Goal: Transaction & Acquisition: Purchase product/service

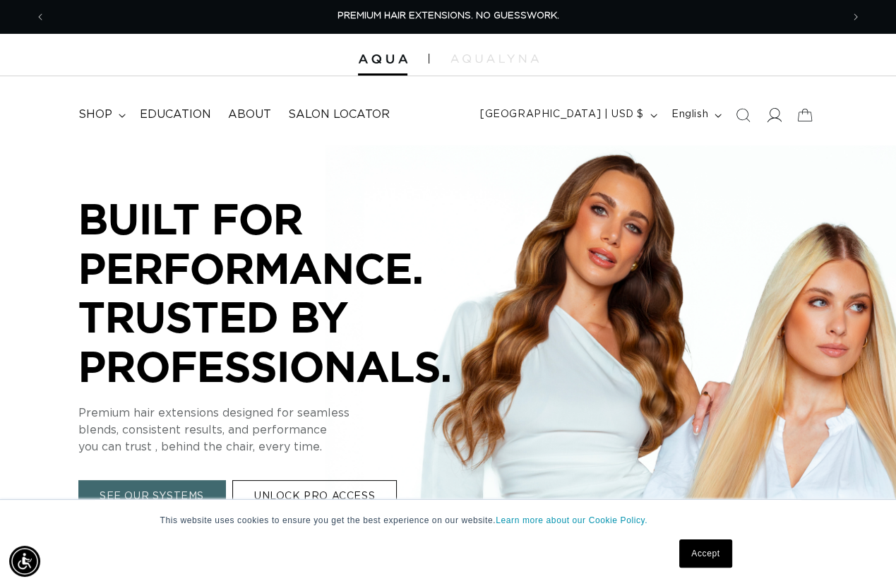
click at [774, 119] on icon at bounding box center [773, 114] width 15 height 15
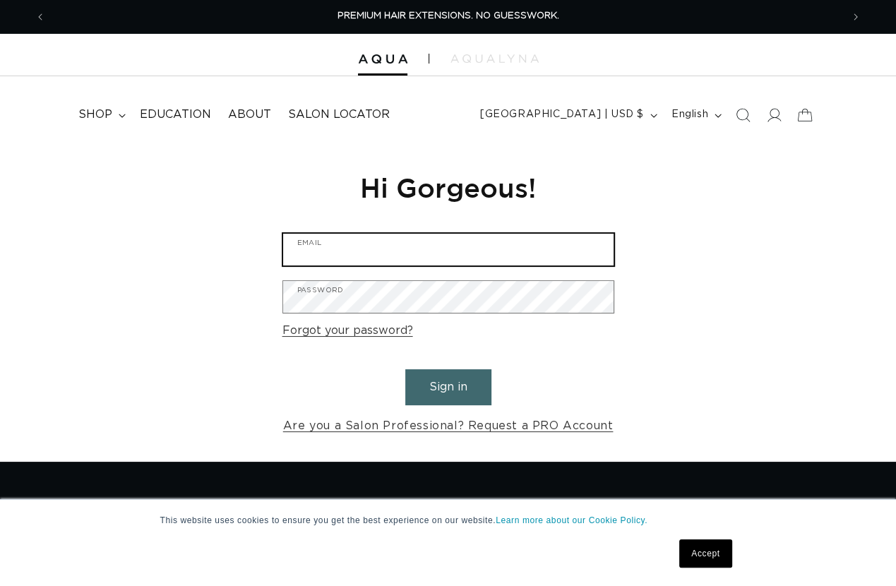
click at [399, 254] on input "Email" at bounding box center [448, 250] width 331 height 32
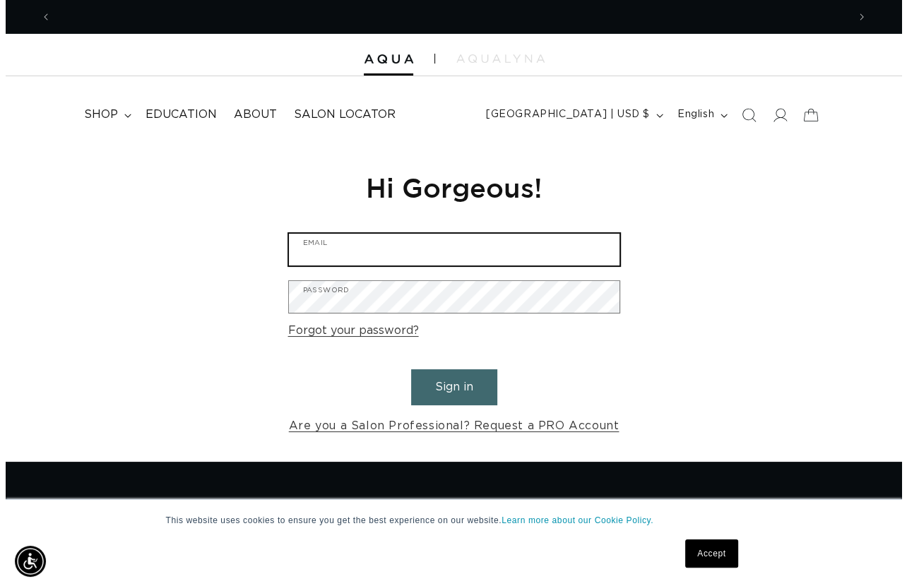
scroll to position [0, 796]
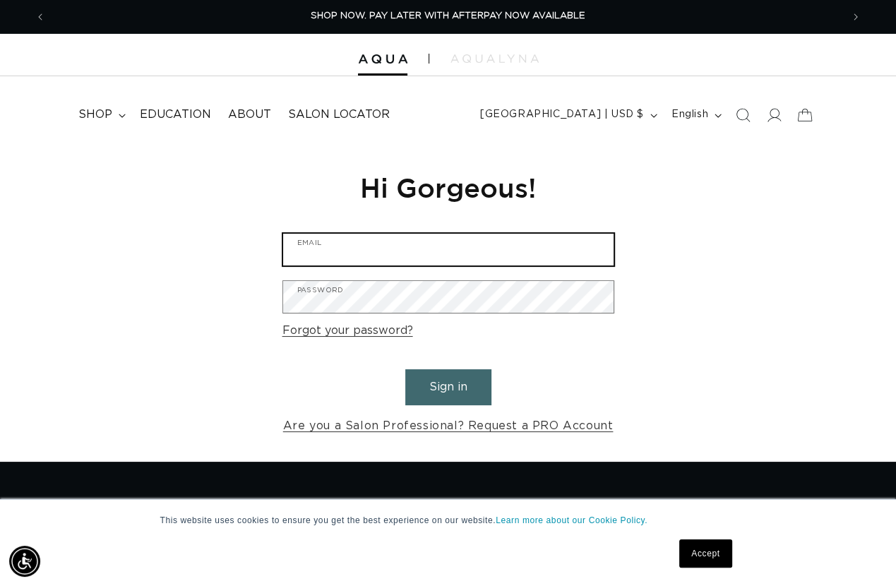
type input "purchasing@roccoaltobelli.com"
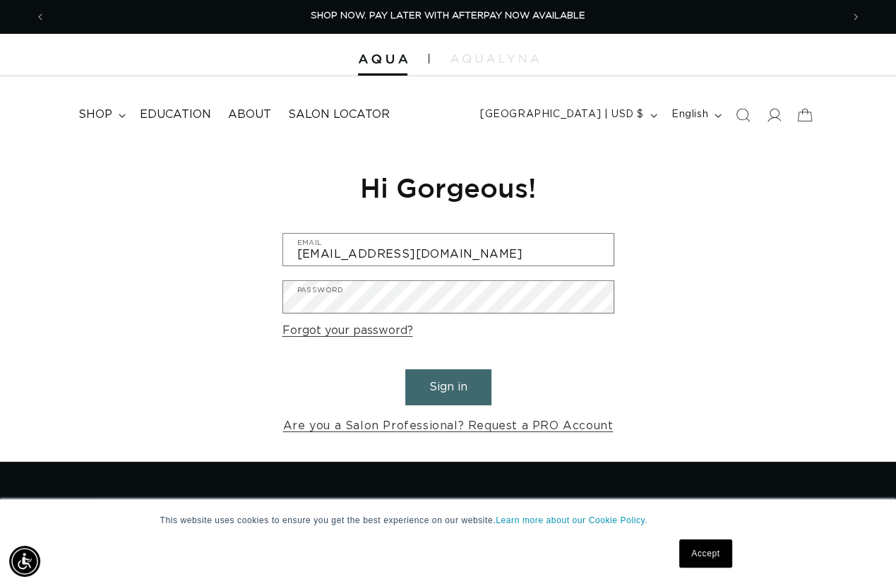
drag, startPoint x: 451, startPoint y: 383, endPoint x: 460, endPoint y: 386, distance: 10.3
click at [452, 383] on button "Sign in" at bounding box center [448, 387] width 86 height 36
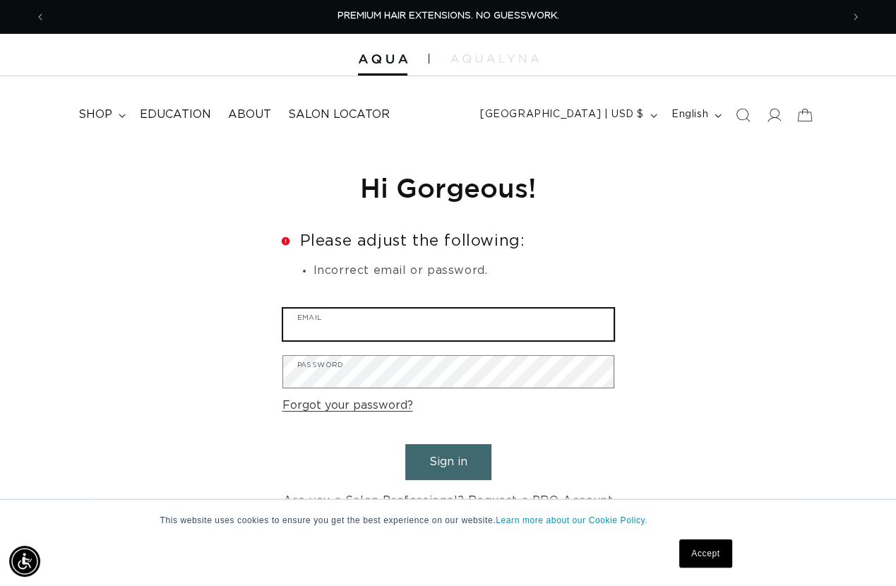
click at [328, 316] on input "Email" at bounding box center [448, 325] width 331 height 32
type input "purchasing@roccoaltobelli.com"
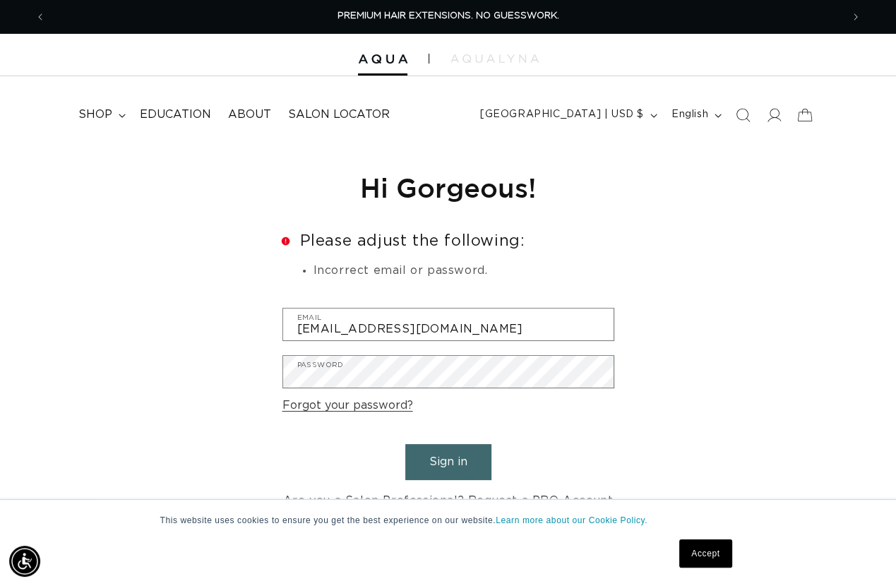
click at [759, 283] on div "Reset your password We will send you an email to reset your password Email Subm…" at bounding box center [448, 341] width 896 height 392
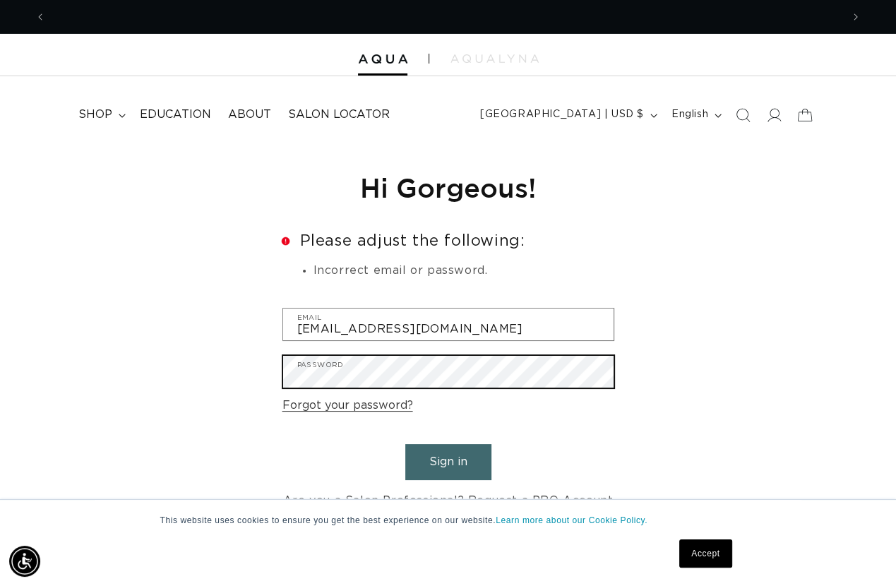
scroll to position [0, 1591]
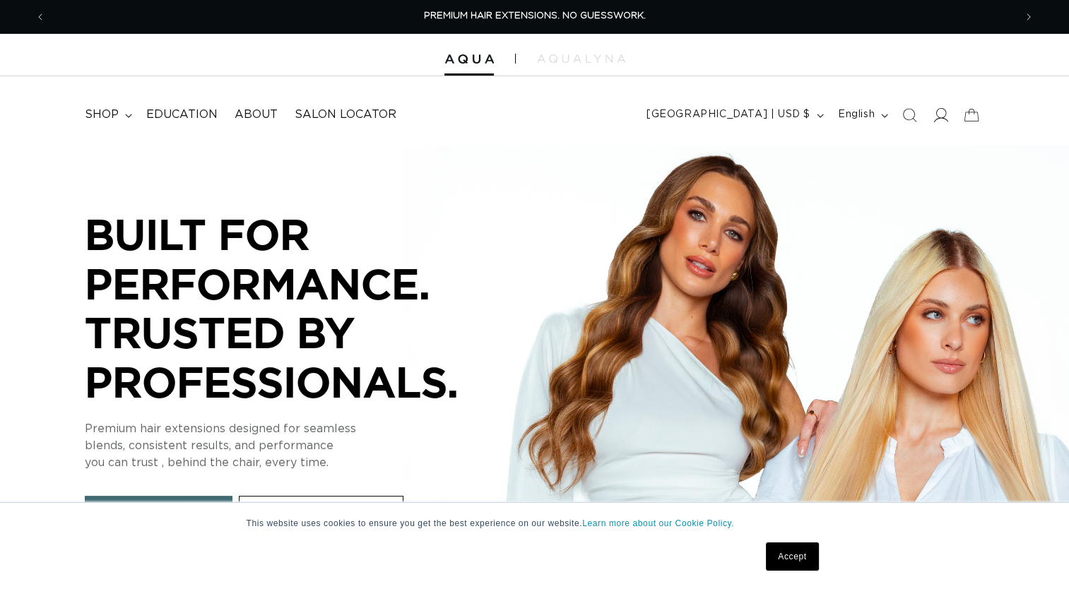
click at [939, 117] on icon at bounding box center [941, 115] width 15 height 14
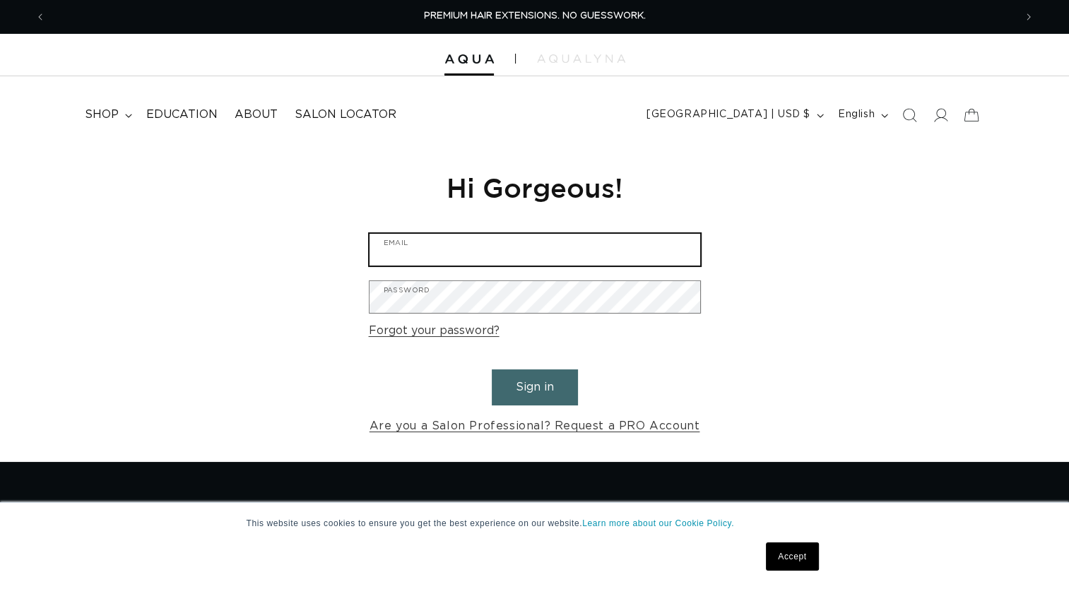
click at [496, 246] on input "Email" at bounding box center [534, 250] width 331 height 32
type input "purchasing@roccoaltobelli.com"
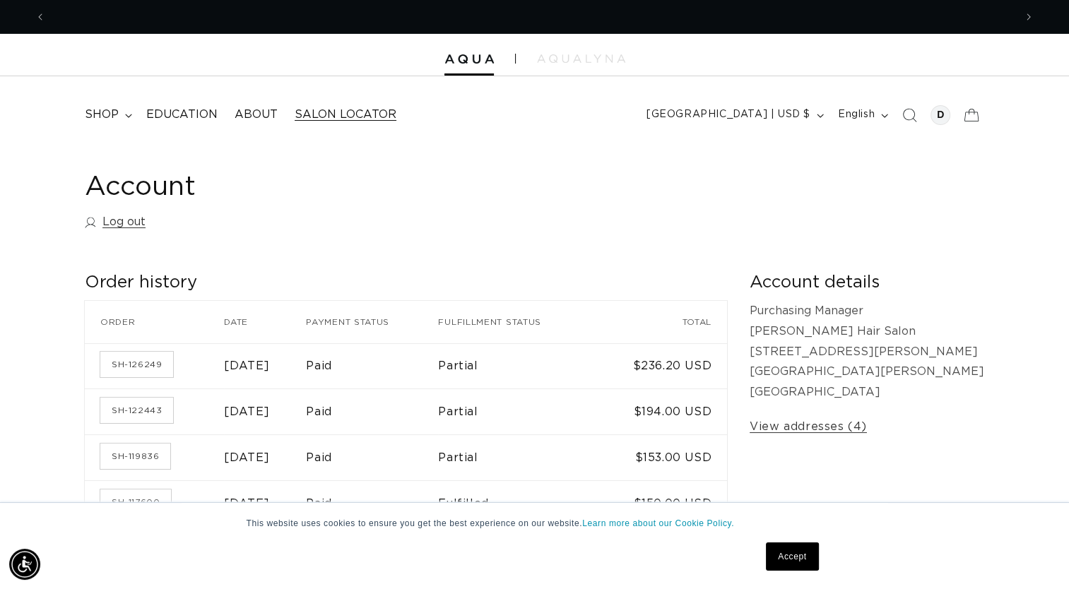
scroll to position [0, 1936]
click at [906, 117] on icon "Search" at bounding box center [908, 114] width 15 height 15
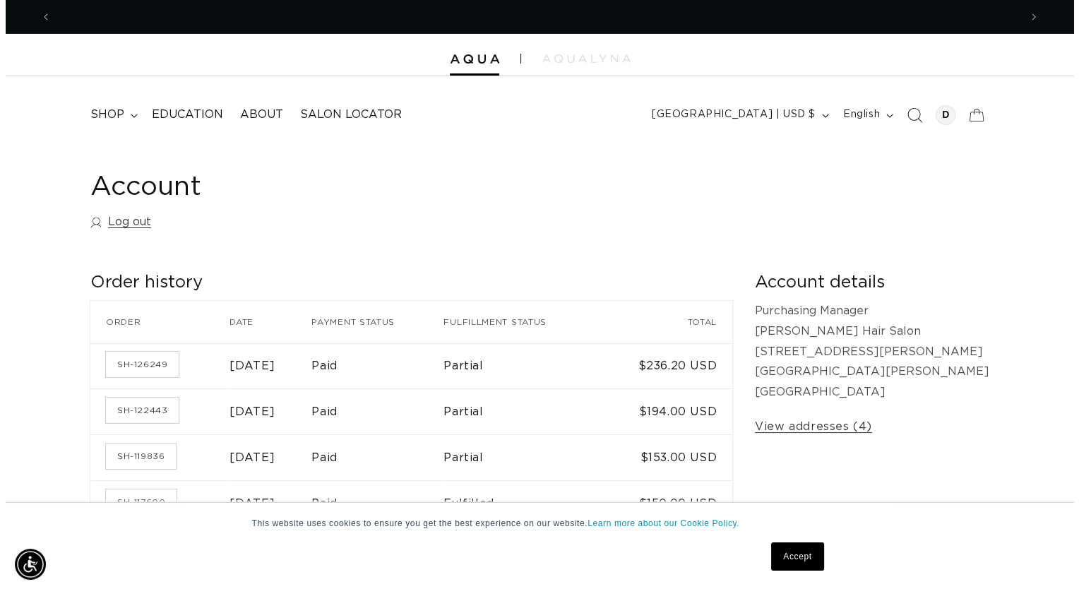
scroll to position [0, 0]
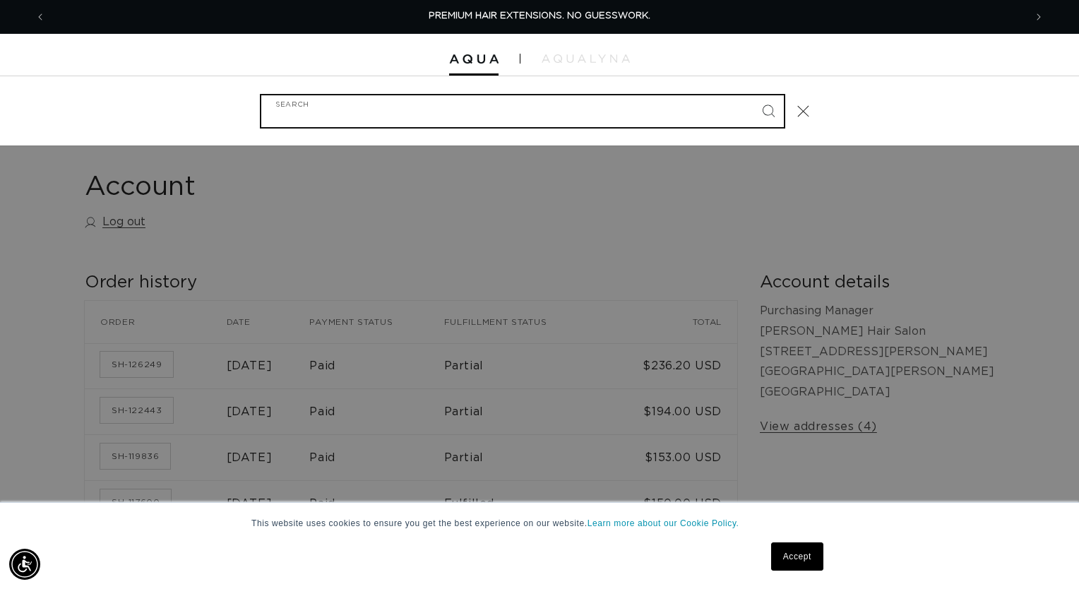
click at [280, 120] on input "Search" at bounding box center [522, 111] width 523 height 32
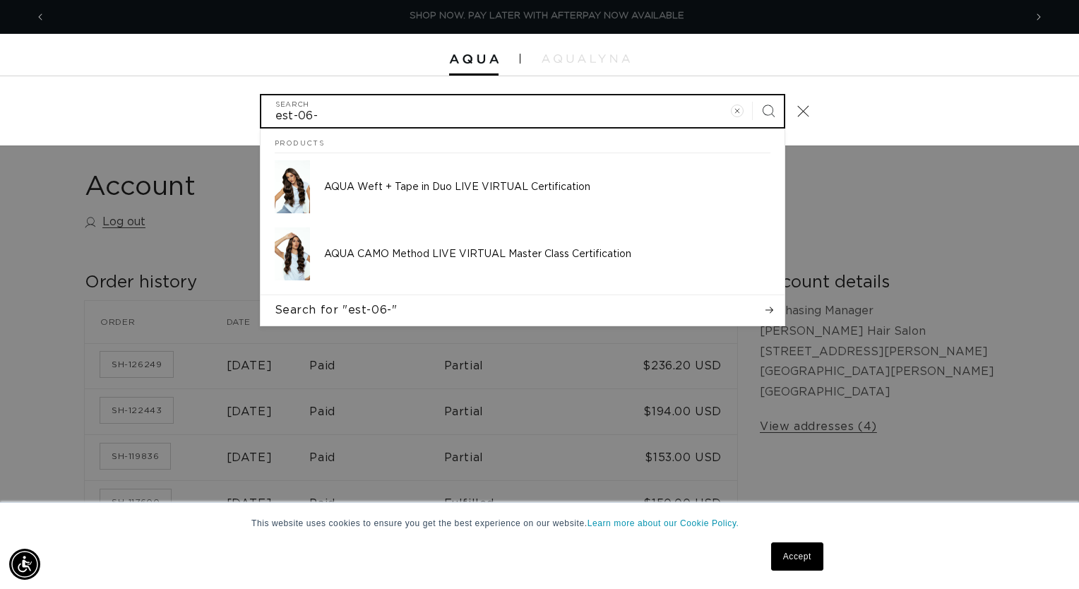
scroll to position [0, 1958]
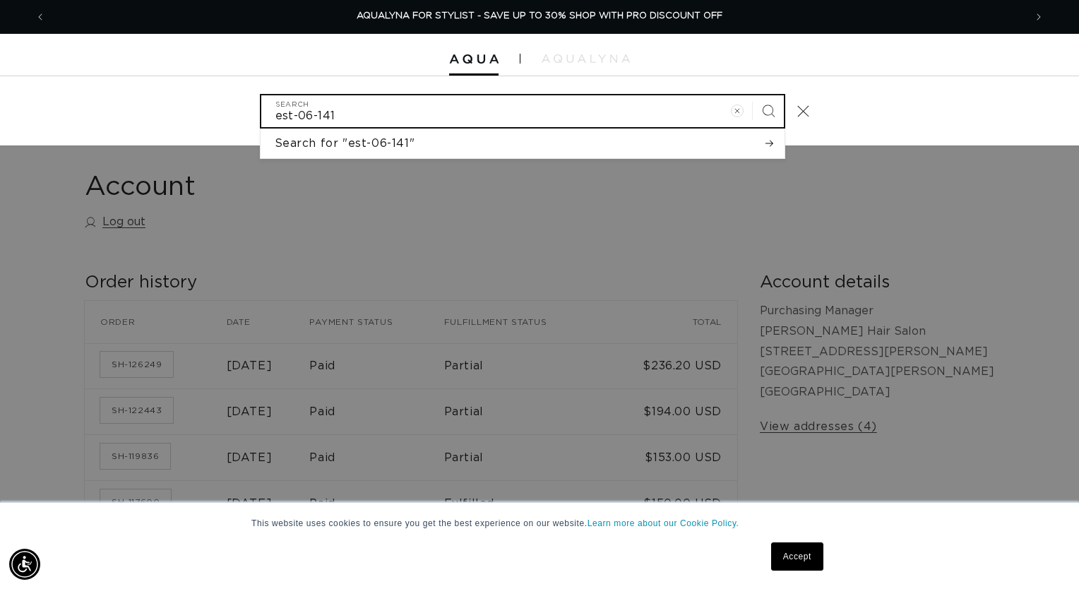
type input "est-06-141"
click at [753, 95] on button "Search" at bounding box center [768, 110] width 31 height 31
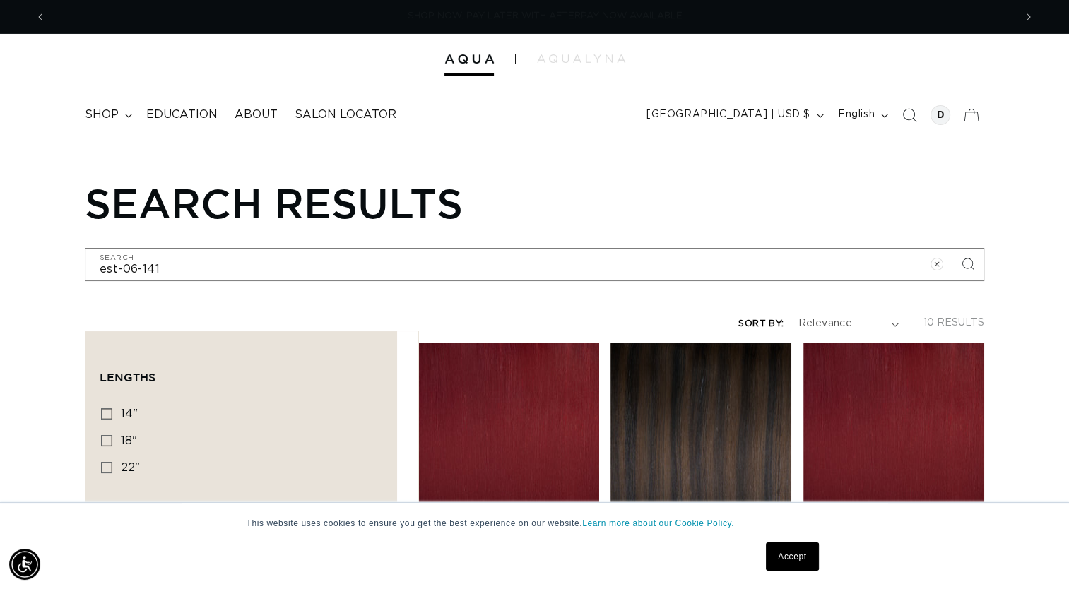
scroll to position [0, 1936]
click at [107, 412] on icon at bounding box center [106, 413] width 11 height 11
click at [107, 412] on input "14" 14" (8 products)" at bounding box center [106, 413] width 11 height 11
checkbox input "true"
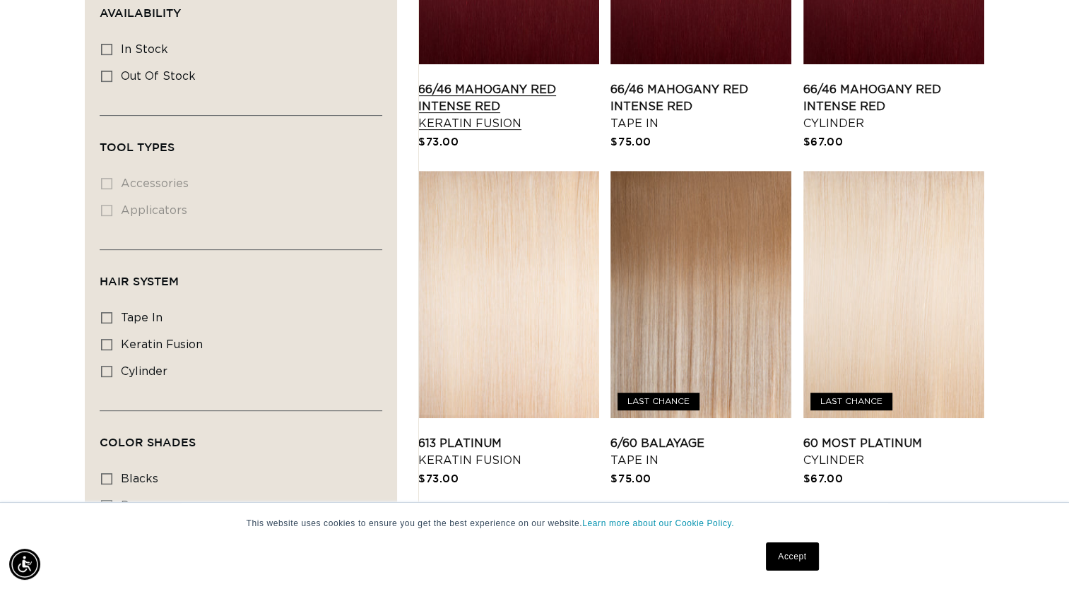
scroll to position [565, 0]
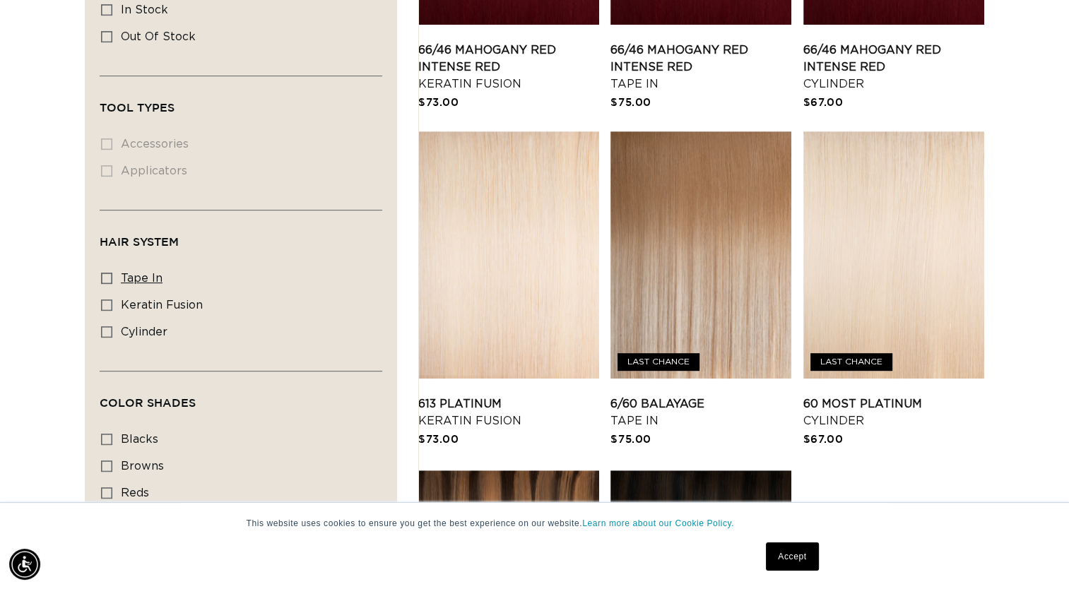
click at [108, 276] on icon at bounding box center [106, 278] width 11 height 11
click at [108, 276] on input "tape in tape in (2 products)" at bounding box center [106, 278] width 11 height 11
checkbox input "true"
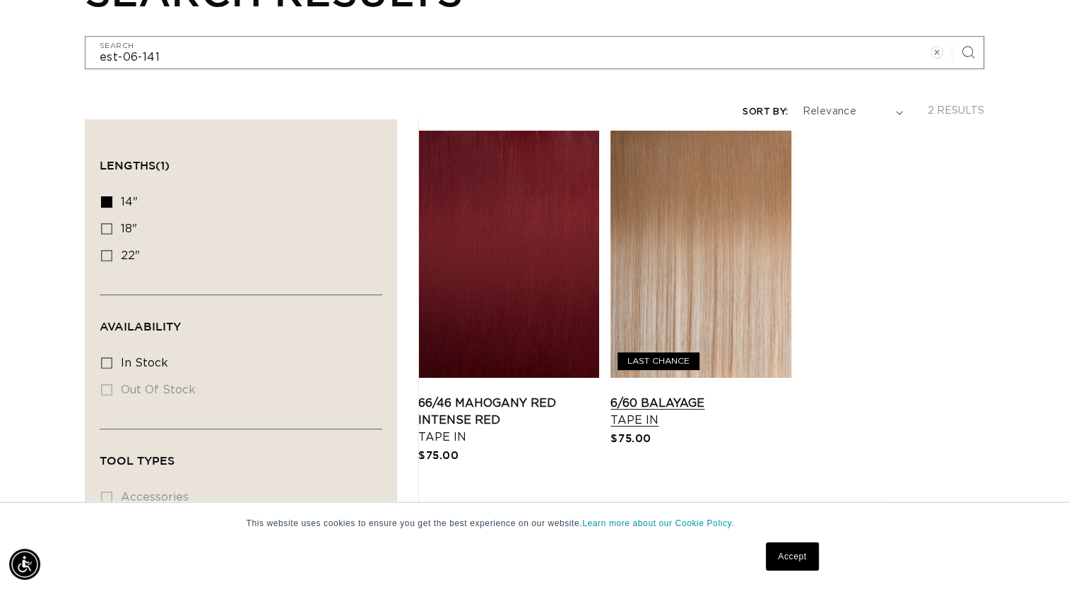
click at [667, 403] on link "6/60 Balayage Tape In" at bounding box center [700, 412] width 181 height 34
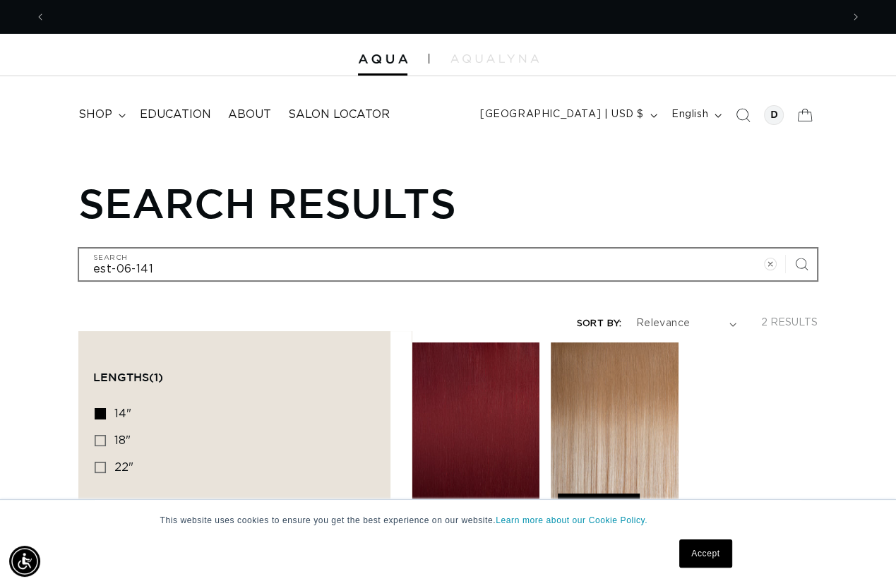
scroll to position [0, 1591]
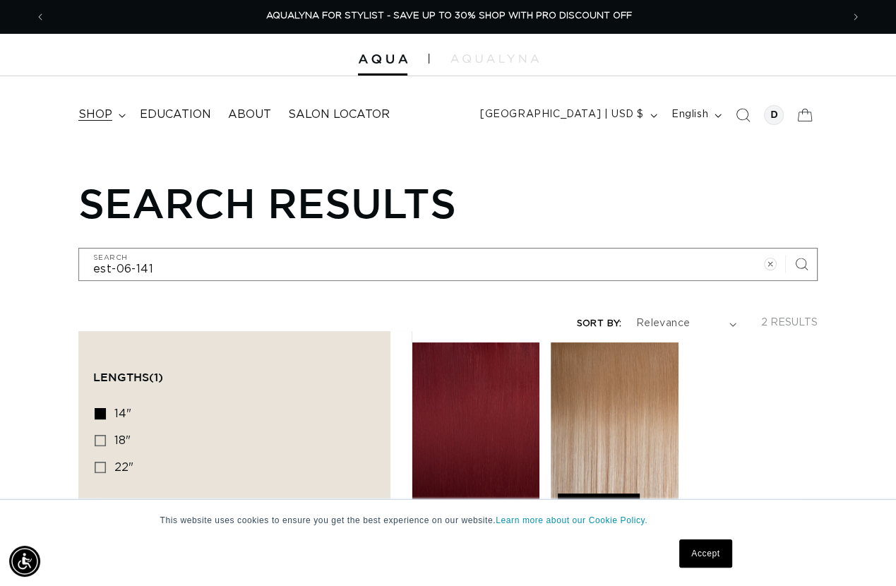
click at [113, 114] on summary "shop" at bounding box center [100, 115] width 61 height 32
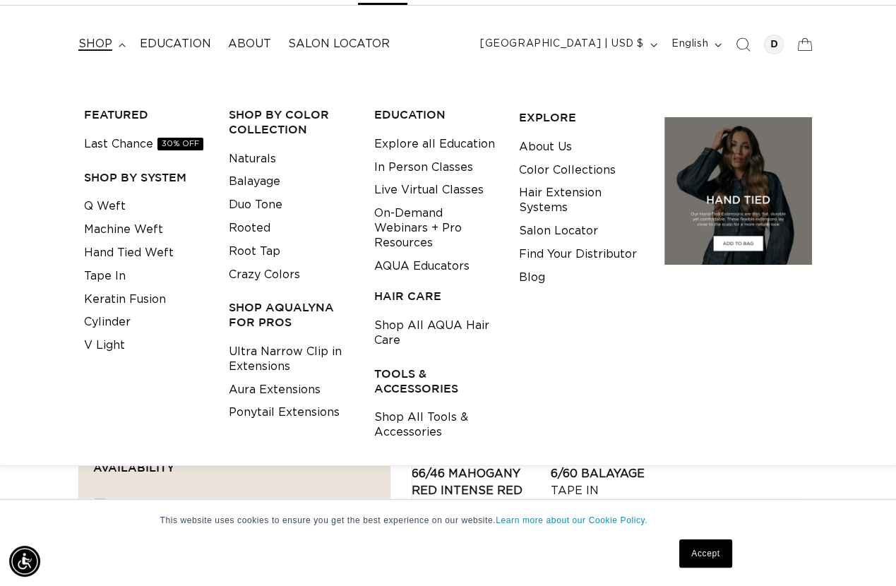
scroll to position [0, 796]
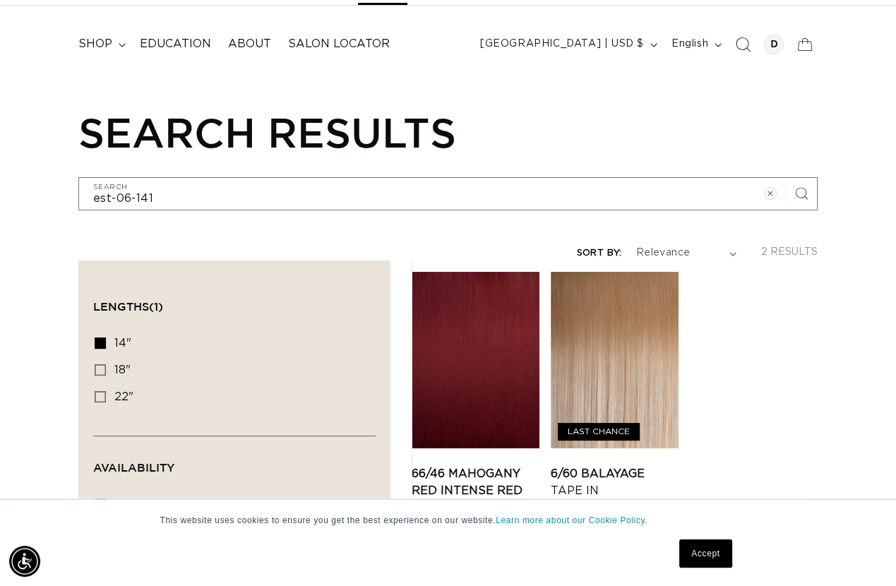
click at [743, 43] on icon "Search" at bounding box center [742, 44] width 15 height 15
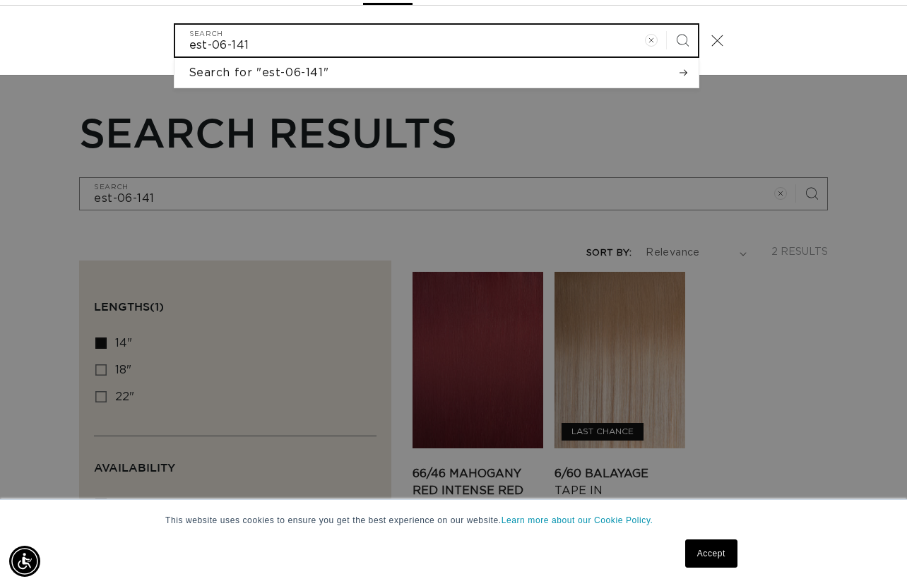
scroll to position [0, 1613]
click at [667, 25] on button "Search" at bounding box center [682, 40] width 31 height 31
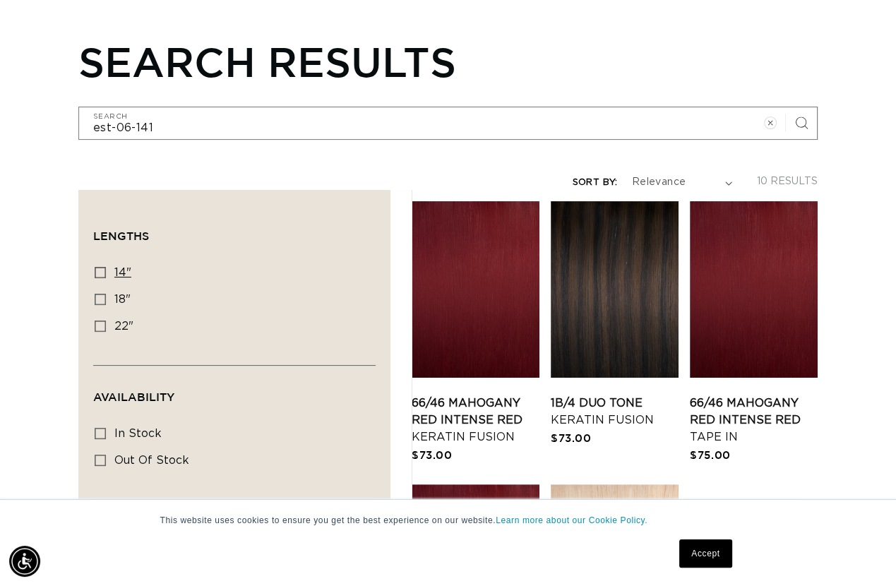
scroll to position [0, 1591]
click at [104, 265] on label "14" 14" (8 products)" at bounding box center [230, 273] width 271 height 27
click at [104, 267] on input "14" 14" (8 products)" at bounding box center [100, 272] width 11 height 11
checkbox input "true"
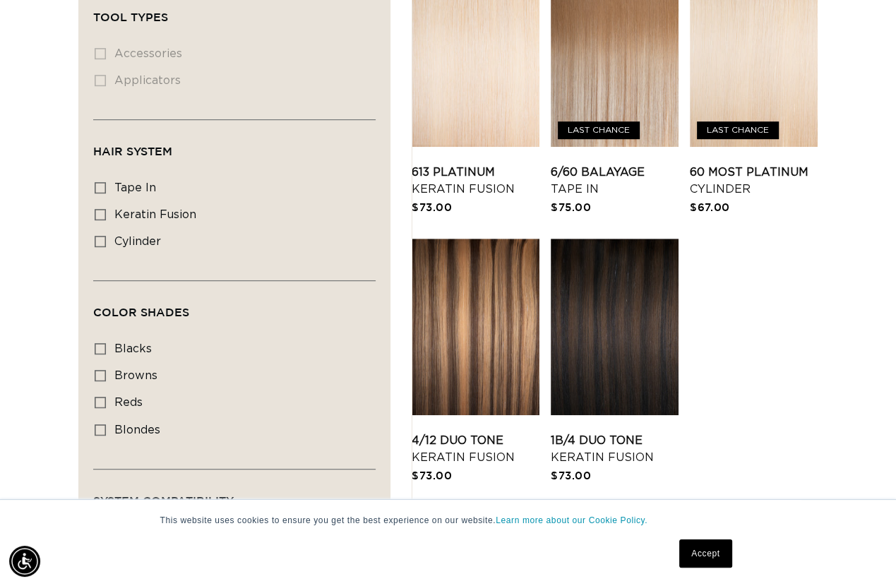
scroll to position [636, 0]
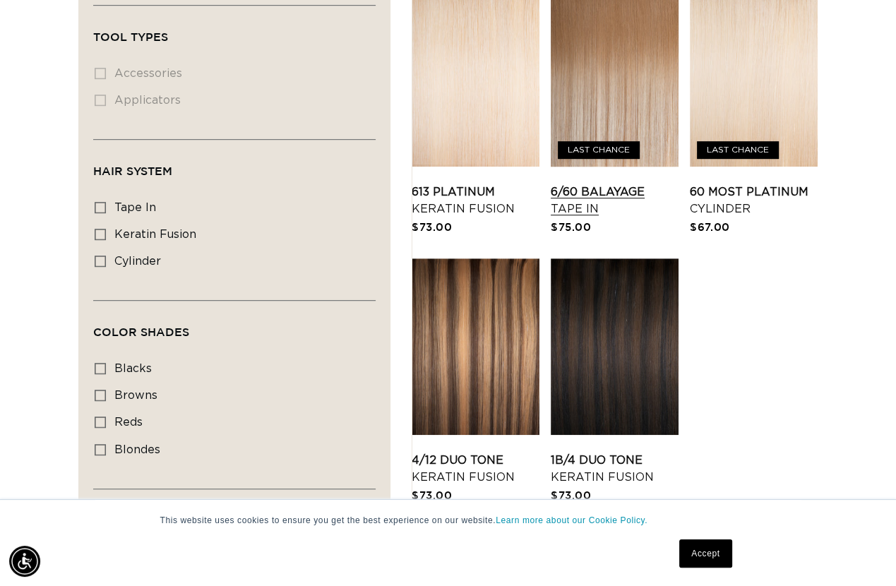
click at [585, 192] on link "6/60 Balayage Tape In" at bounding box center [615, 201] width 128 height 34
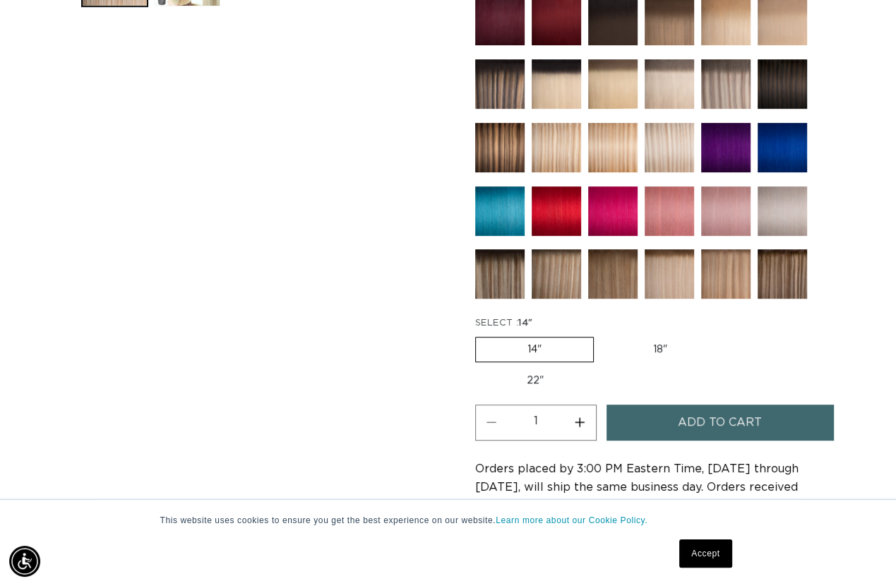
click at [582, 417] on button "Increase quantity for 6/60 Balayage - Tape In" at bounding box center [580, 423] width 32 height 36
type input "2"
click at [707, 415] on span "Add to cart" at bounding box center [720, 423] width 84 height 36
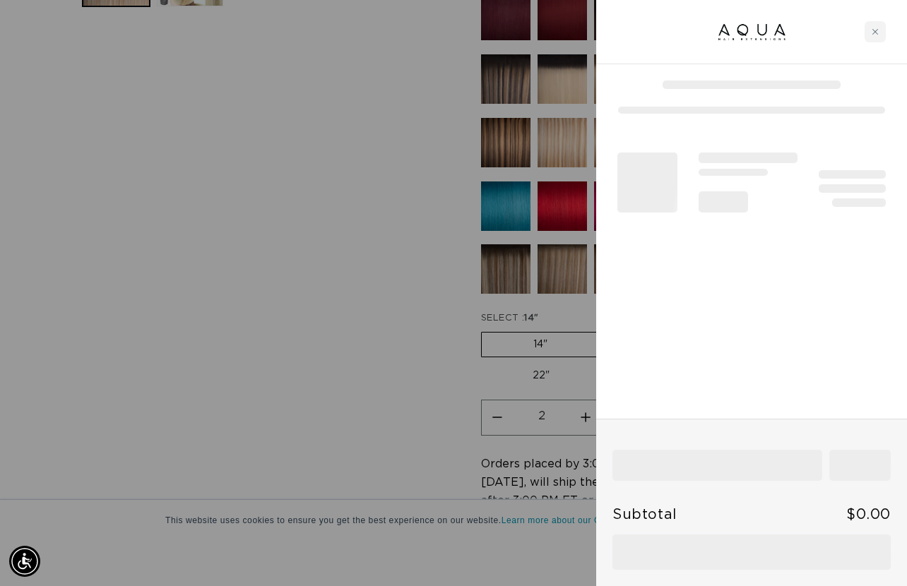
scroll to position [0, 807]
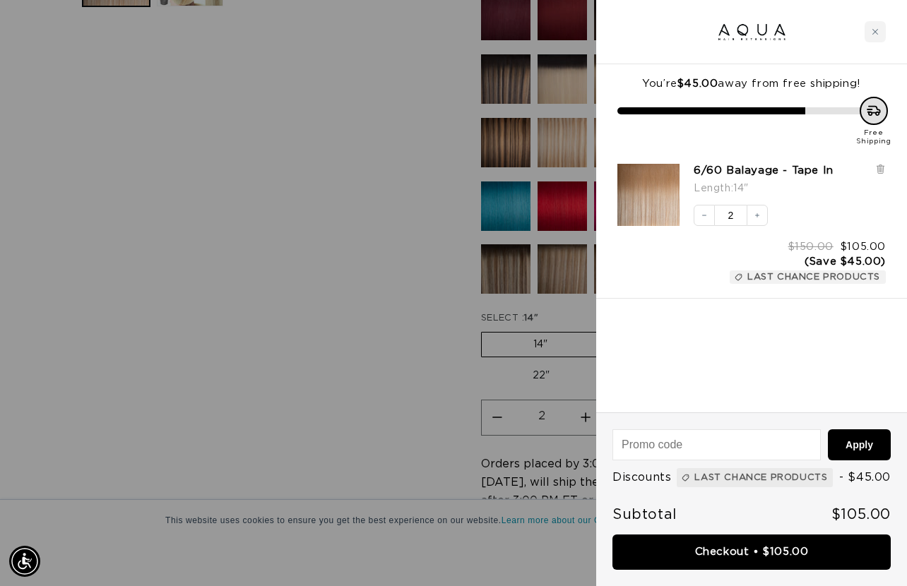
click at [381, 379] on div at bounding box center [453, 293] width 907 height 586
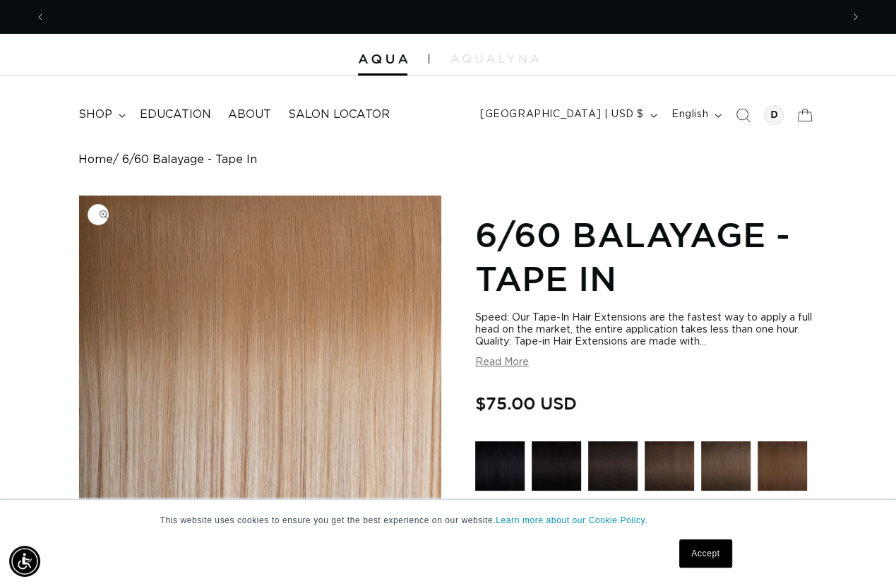
scroll to position [0, 1591]
click at [500, 362] on button "Read More" at bounding box center [502, 363] width 54 height 12
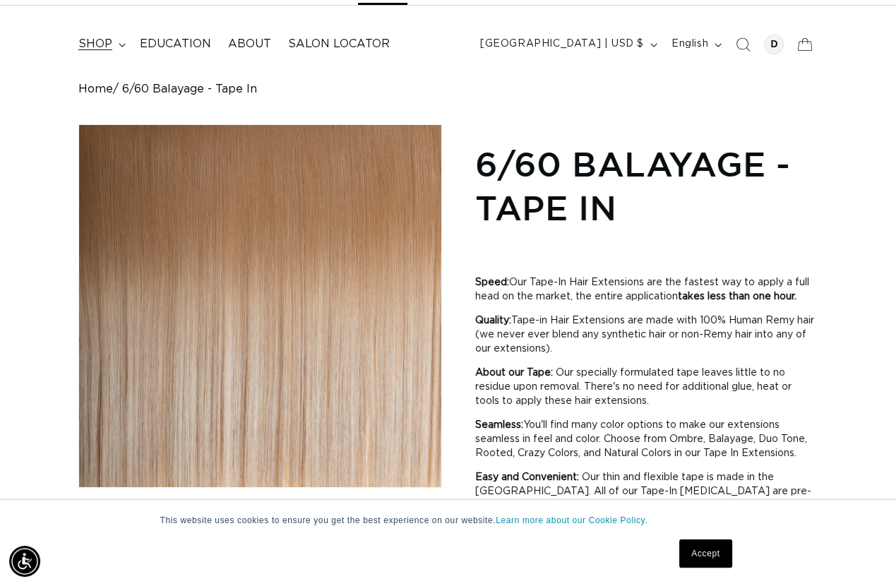
click at [100, 44] on span "shop" at bounding box center [95, 44] width 34 height 15
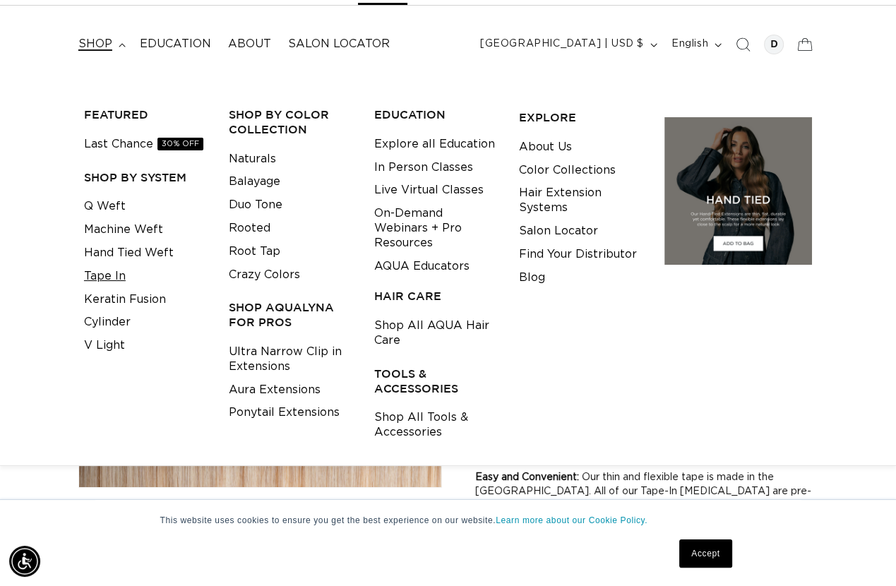
scroll to position [0, 0]
click at [99, 276] on link "Tape In" at bounding box center [105, 276] width 42 height 23
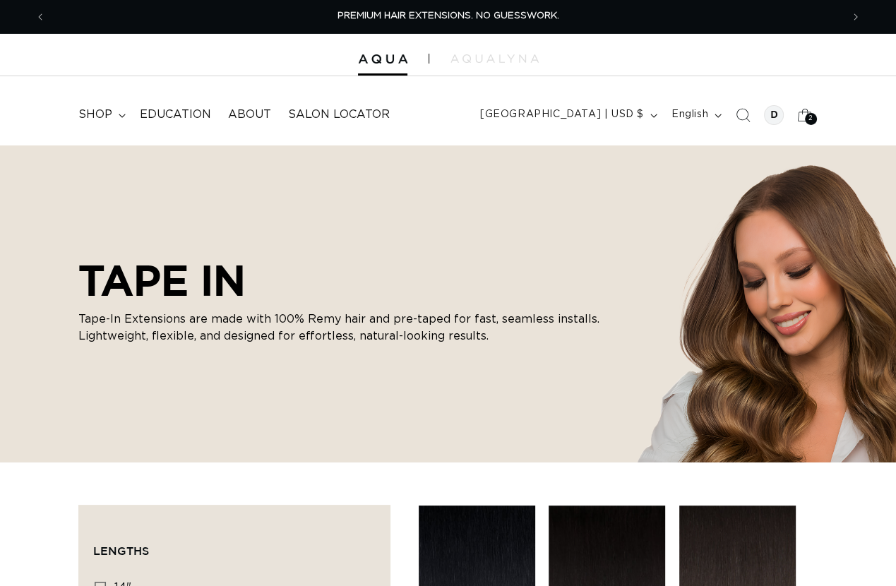
scroll to position [212, 0]
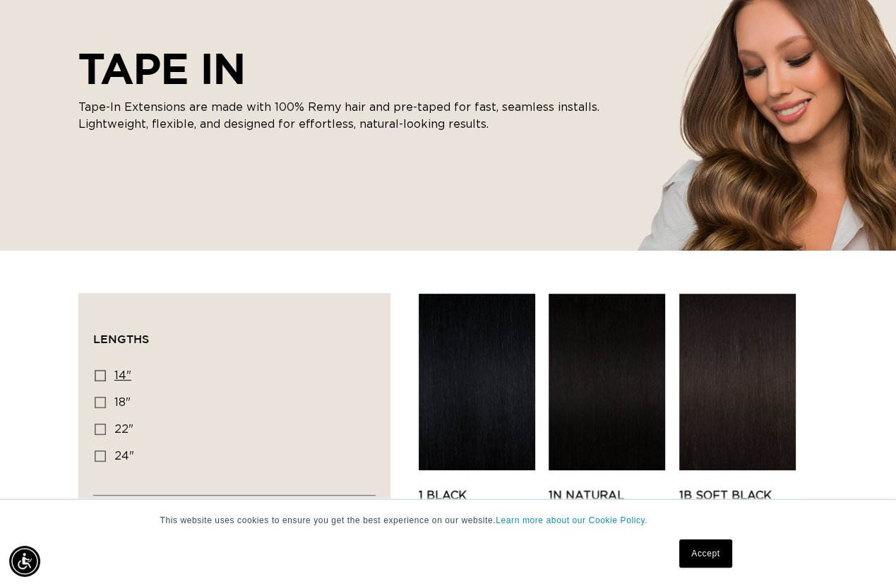
click at [100, 373] on icon at bounding box center [100, 375] width 11 height 11
click at [100, 373] on input "14" 14" (35 products)" at bounding box center [100, 375] width 11 height 11
checkbox input "true"
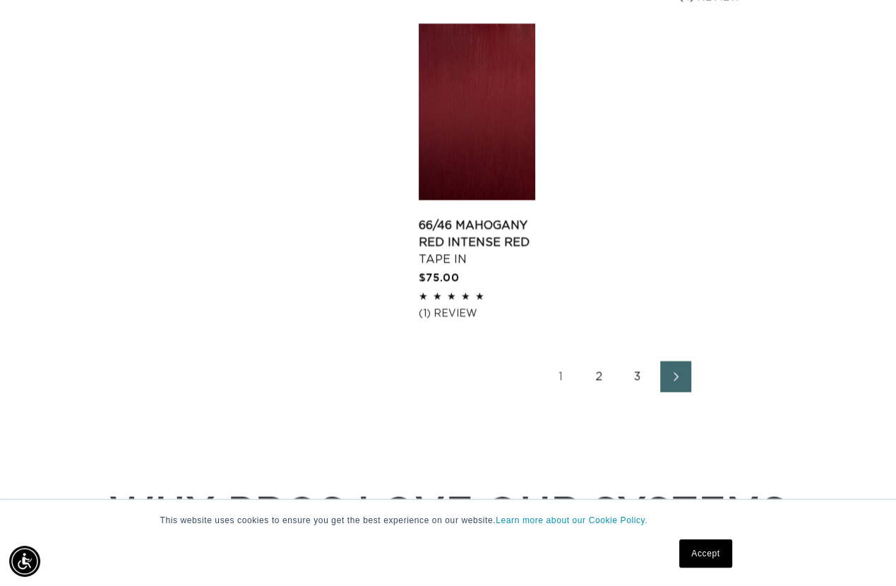
scroll to position [2189, 0]
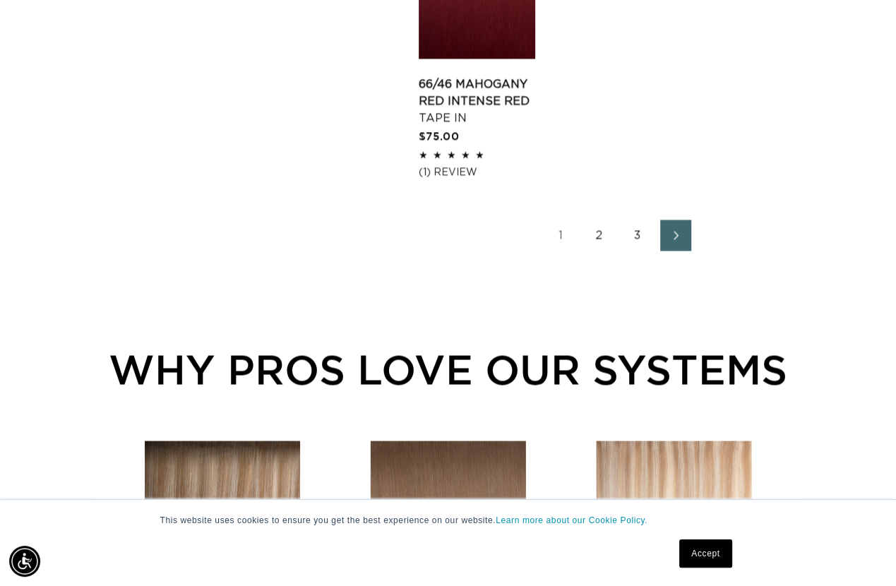
click at [600, 236] on link "2" at bounding box center [599, 235] width 31 height 31
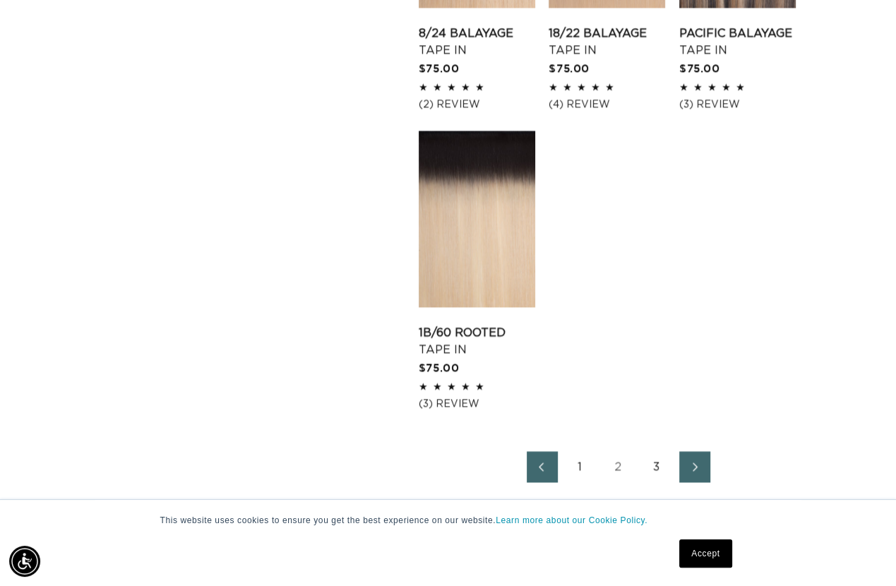
scroll to position [0, 1591]
click at [660, 466] on link "3" at bounding box center [656, 466] width 31 height 31
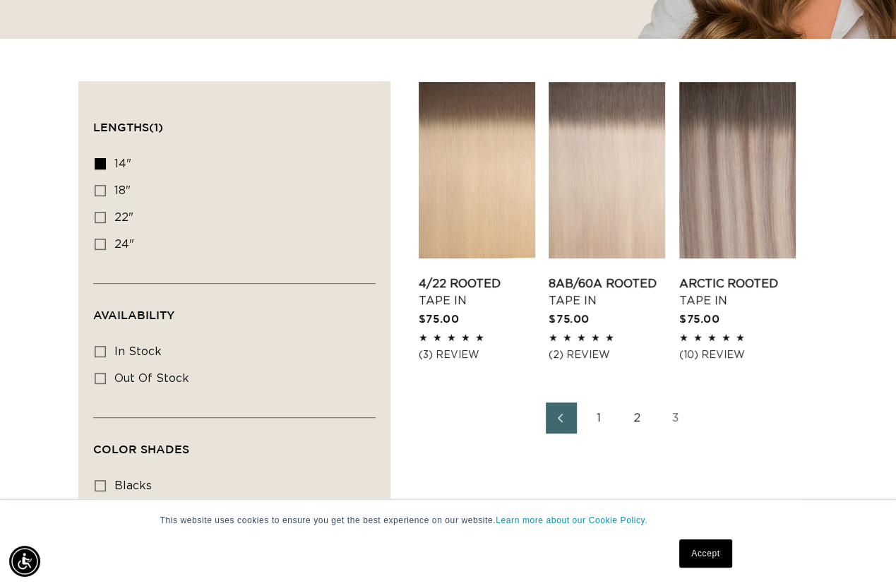
scroll to position [0, 796]
click at [598, 419] on link "1" at bounding box center [599, 418] width 31 height 31
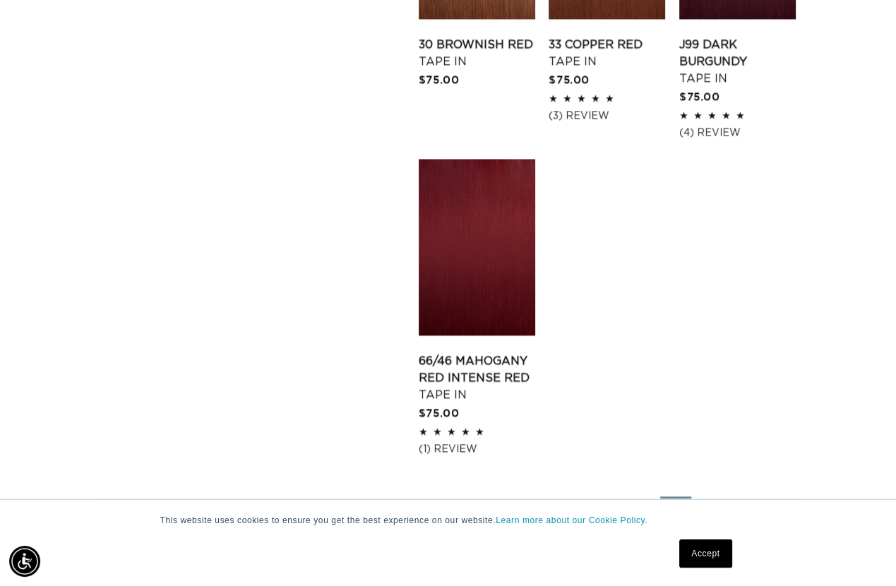
scroll to position [2048, 0]
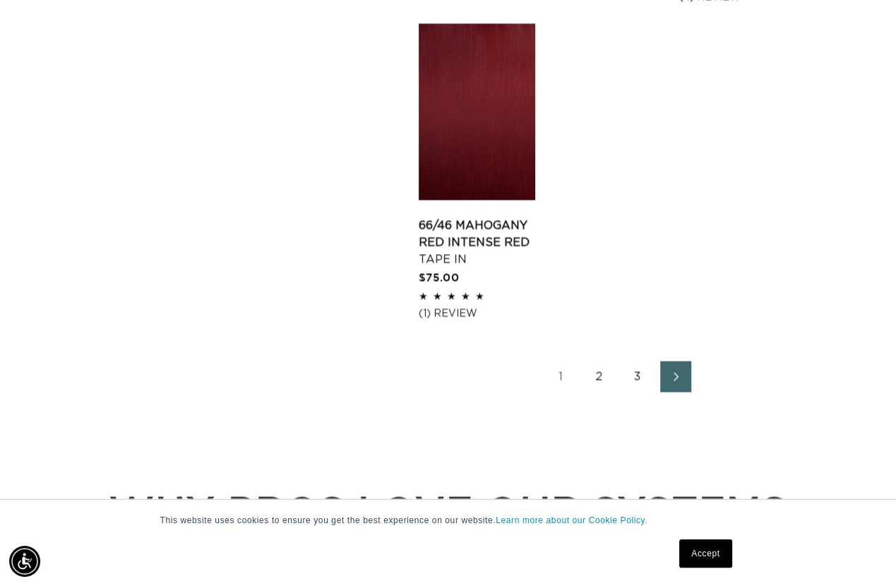
click at [599, 374] on link "2" at bounding box center [599, 376] width 31 height 31
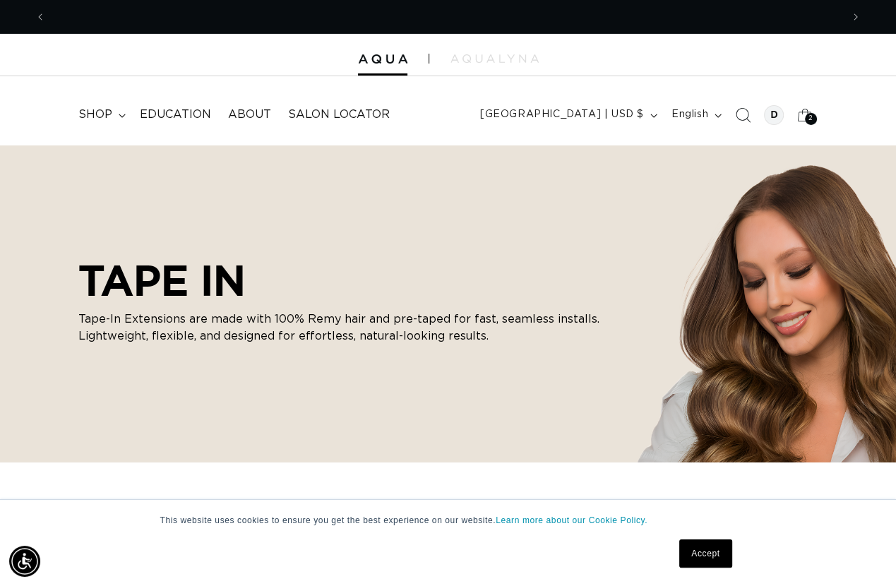
click at [739, 116] on icon "Search" at bounding box center [742, 114] width 15 height 15
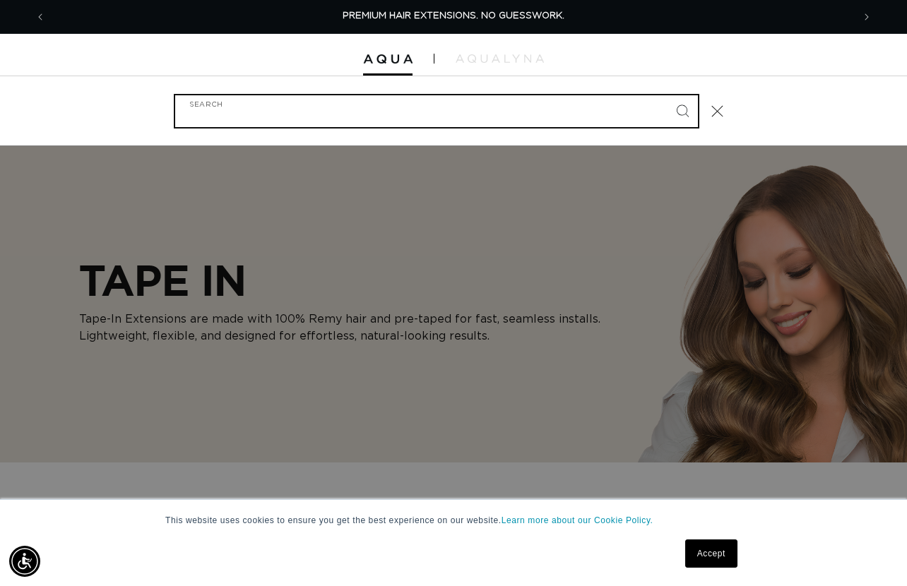
click at [244, 110] on input "Search" at bounding box center [436, 111] width 523 height 32
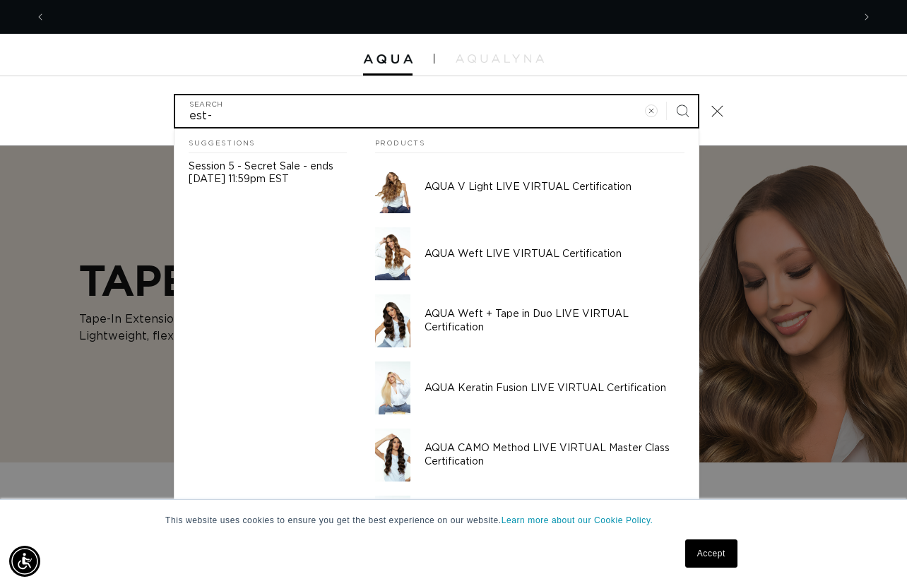
scroll to position [0, 1613]
type input "est-06-141"
click at [667, 95] on button "Search" at bounding box center [682, 110] width 31 height 31
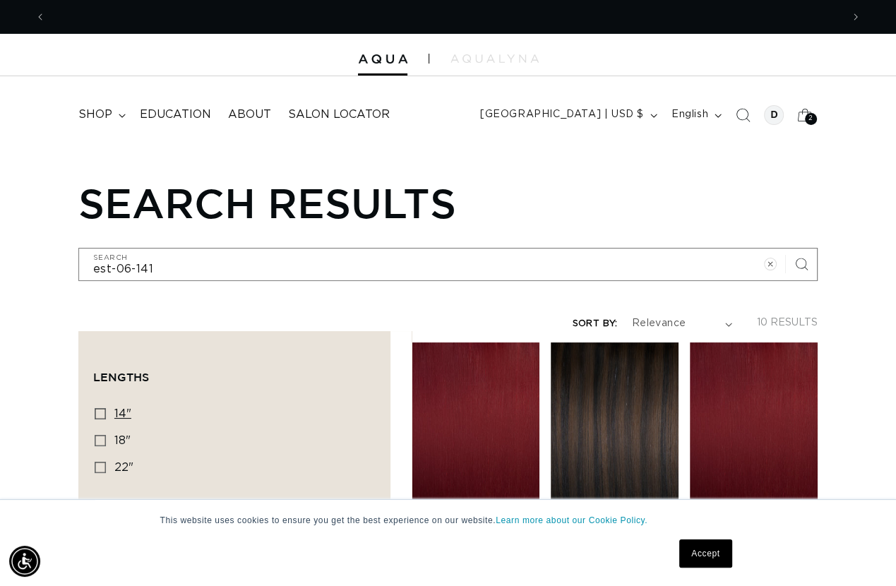
scroll to position [0, 796]
click at [102, 413] on icon at bounding box center [100, 413] width 11 height 11
click at [102, 413] on input "14" 14" (8 products)" at bounding box center [100, 413] width 11 height 11
checkbox input "true"
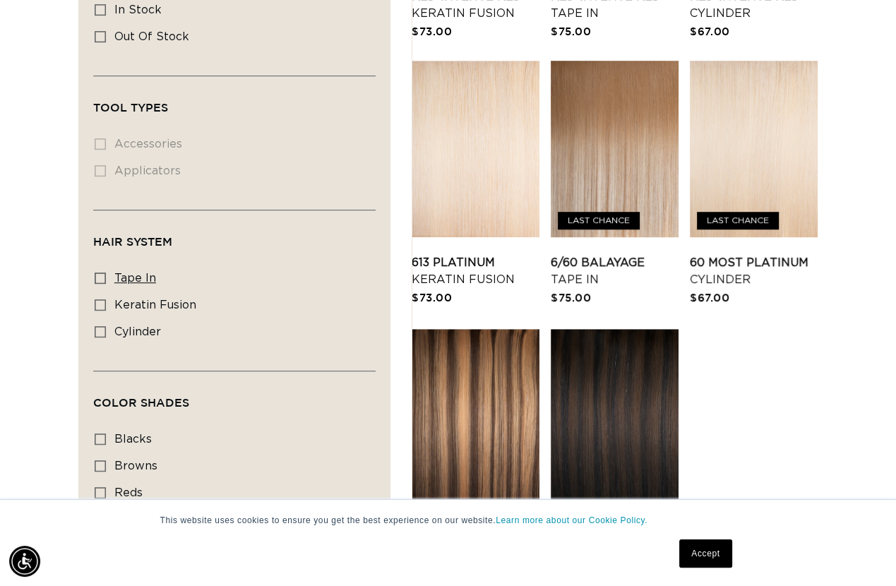
click at [102, 273] on icon at bounding box center [100, 278] width 11 height 11
click at [102, 273] on input "tape in tape in (2 products)" at bounding box center [100, 278] width 11 height 11
checkbox input "true"
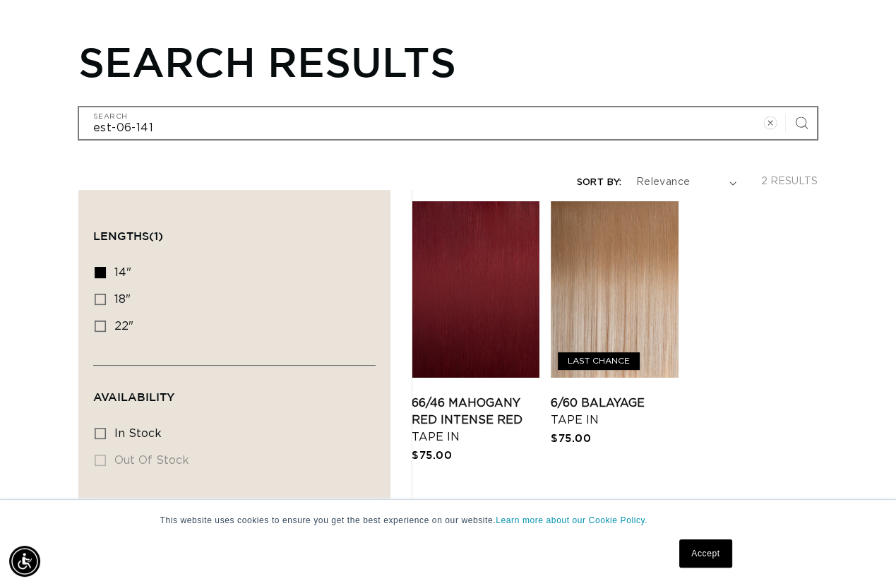
scroll to position [0, 1591]
click at [773, 124] on icon "Clear search term" at bounding box center [769, 123] width 13 height 13
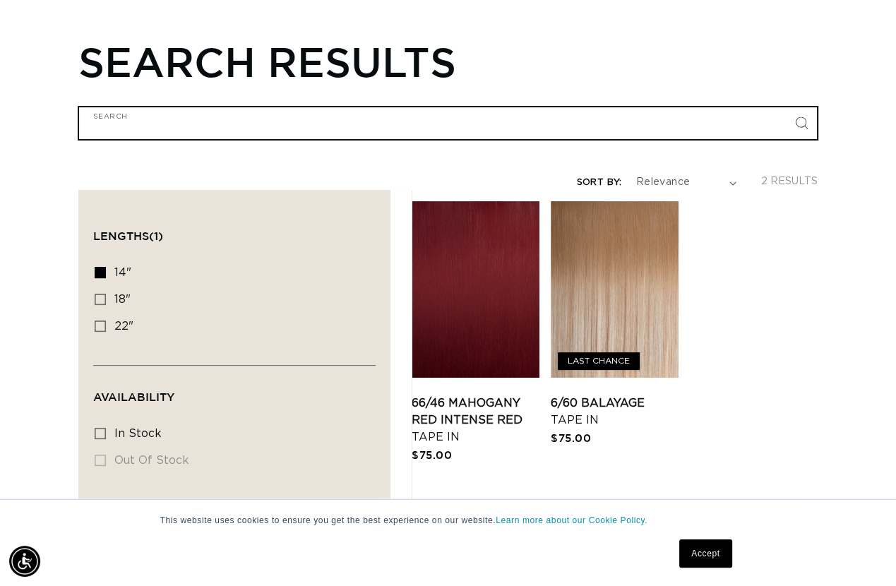
scroll to position [0, 796]
